Goal: Task Accomplishment & Management: Manage account settings

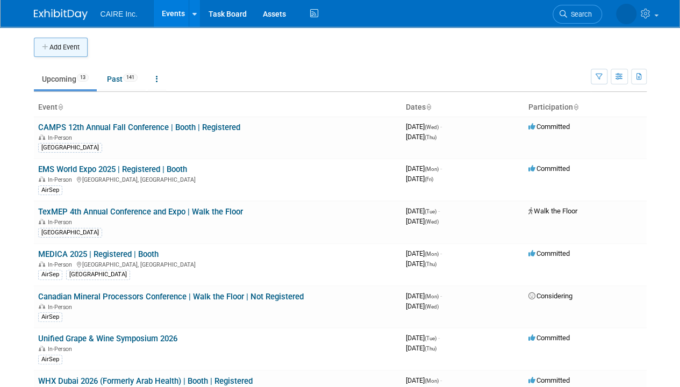
click at [65, 46] on button "Add Event" at bounding box center [61, 47] width 54 height 19
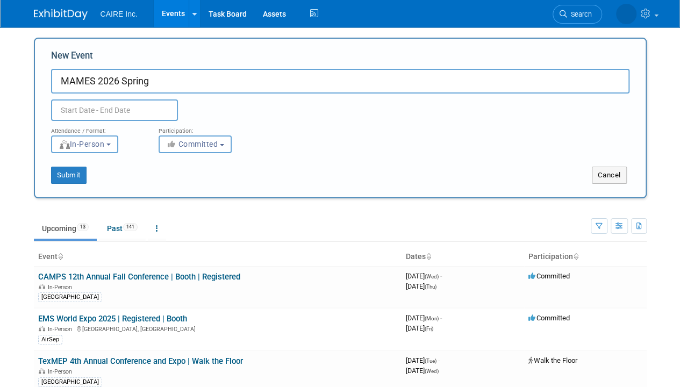
type input "MAMES 2026 Spring"
click at [73, 102] on input "text" at bounding box center [114, 110] width 127 height 22
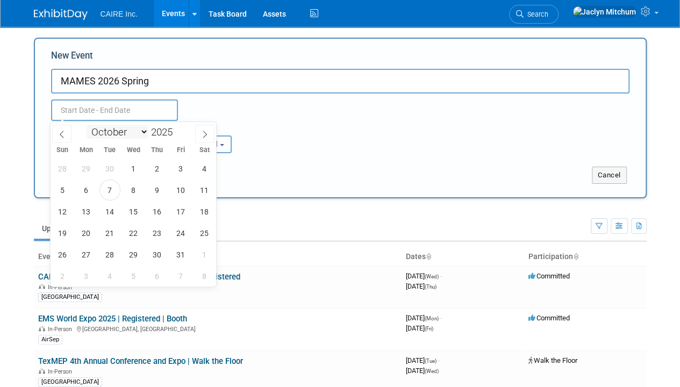
click at [122, 128] on select "January February March April May June July August September October November De…" at bounding box center [118, 131] width 62 height 13
select select "3"
click at [87, 125] on select "January February March April May June July August September October November De…" at bounding box center [118, 131] width 62 height 13
click at [110, 256] on span "29" at bounding box center [109, 254] width 21 height 21
click at [155, 256] on span "1" at bounding box center [157, 254] width 21 height 21
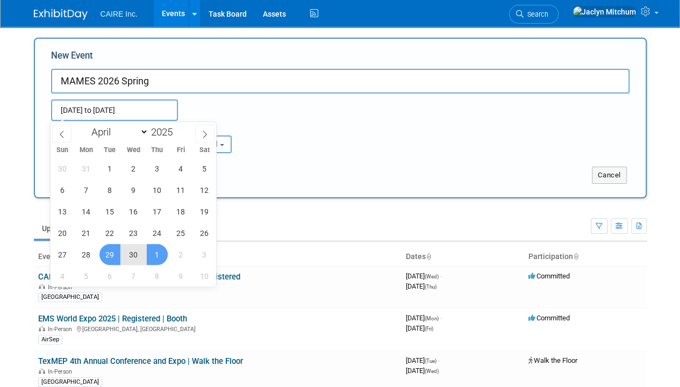
type input "[DATE] to [DATE]"
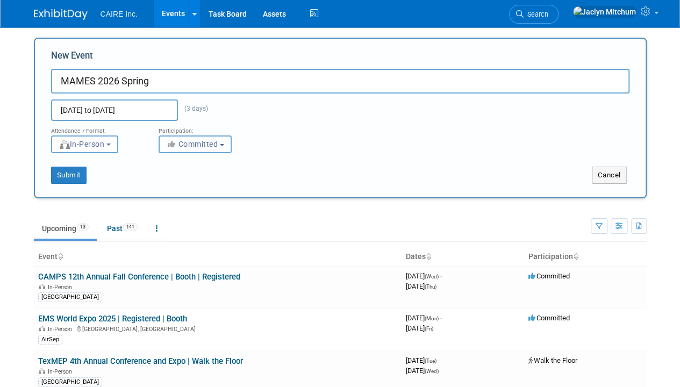
click at [188, 146] on span "Committed" at bounding box center [192, 144] width 52 height 9
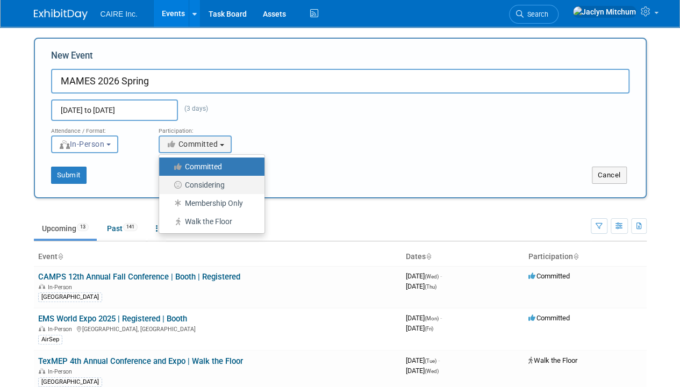
click at [182, 182] on icon at bounding box center [179, 185] width 12 height 8
click at [169, 182] on input "Considering" at bounding box center [165, 185] width 7 height 7
select select "2"
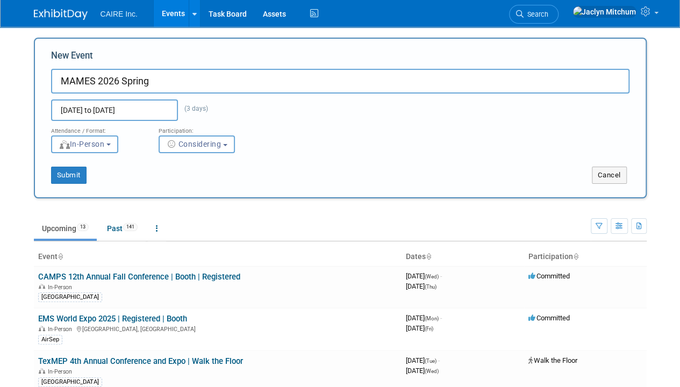
click at [155, 67] on div "New Event MAMES 2026 Spring Apr 29, 2025 to May 1, 2025 (3 days) Duplicate Even…" at bounding box center [340, 85] width 579 height 72
click at [153, 84] on input "MAMES 2026 Spring" at bounding box center [340, 81] width 579 height 25
type input "MAMES 2026 Spring | Booth | Not Registered"
click at [71, 175] on button "Submit" at bounding box center [68, 175] width 35 height 17
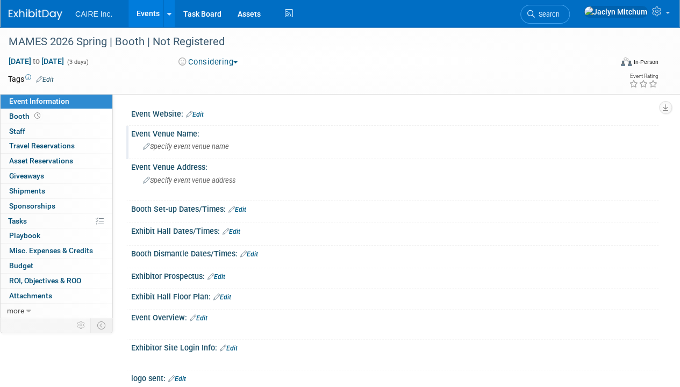
click at [186, 148] on span "Specify event venue name" at bounding box center [186, 146] width 86 height 8
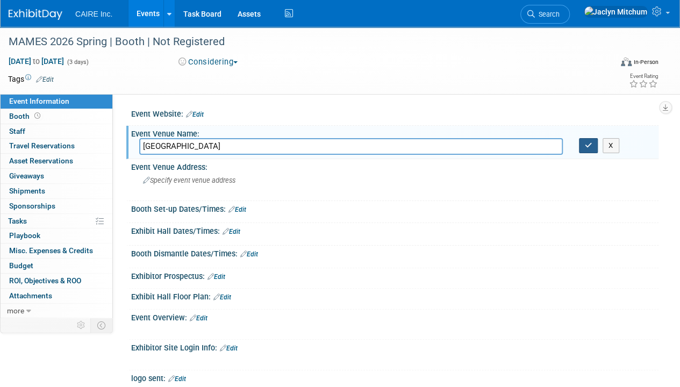
type input "[GEOGRAPHIC_DATA]"
click at [584, 152] on button "button" at bounding box center [588, 145] width 19 height 15
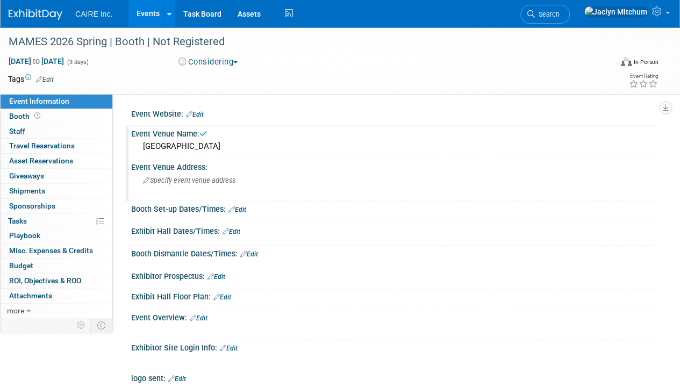
click at [208, 180] on span "Specify event venue address" at bounding box center [189, 180] width 92 height 8
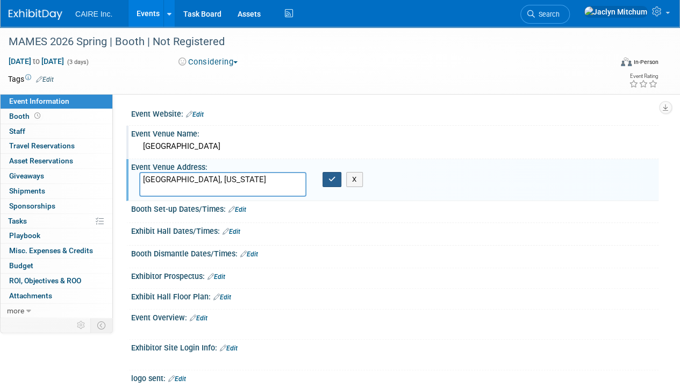
type textarea "[GEOGRAPHIC_DATA], [US_STATE]"
click at [325, 181] on button "button" at bounding box center [332, 179] width 19 height 15
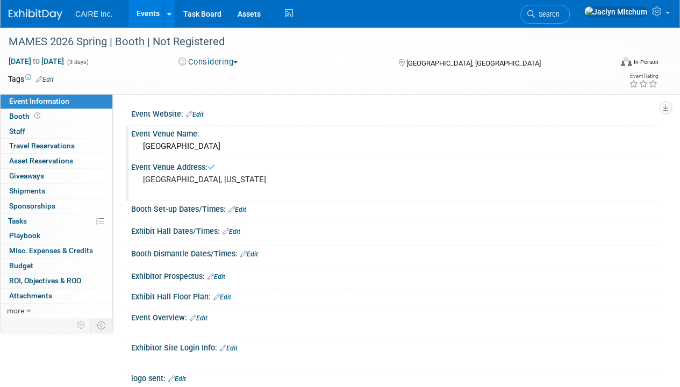
click at [46, 75] on span "Edit" at bounding box center [43, 79] width 21 height 9
click at [52, 80] on link "Edit" at bounding box center [45, 80] width 18 height 8
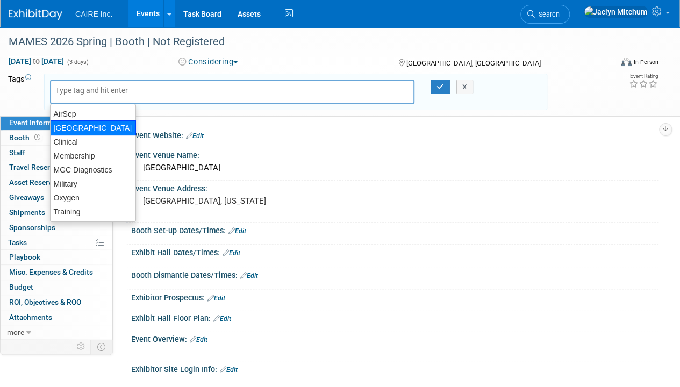
click at [72, 124] on div "[GEOGRAPHIC_DATA]" at bounding box center [93, 127] width 86 height 15
type input "[GEOGRAPHIC_DATA]"
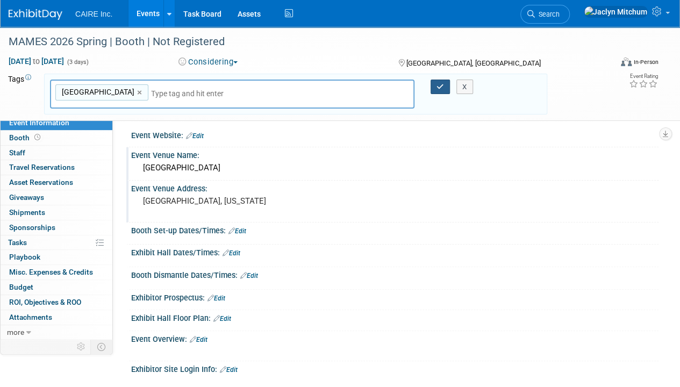
click at [437, 86] on icon "button" at bounding box center [441, 86] width 8 height 7
